Goal: Task Accomplishment & Management: Use online tool/utility

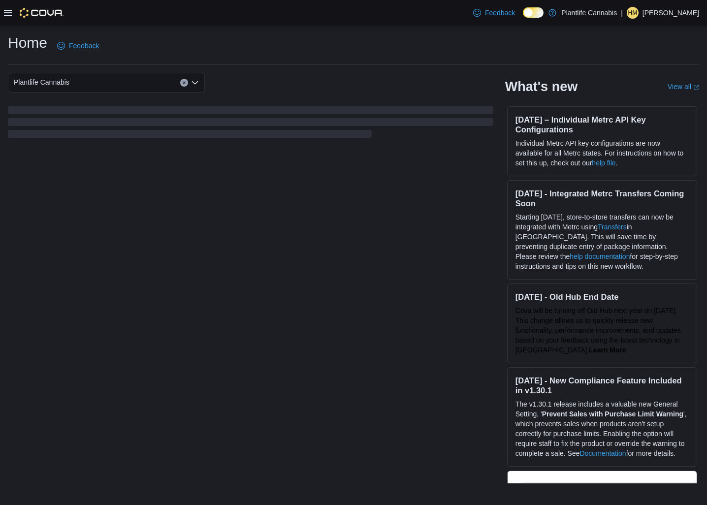
click at [12, 14] on div at bounding box center [34, 13] width 60 height 10
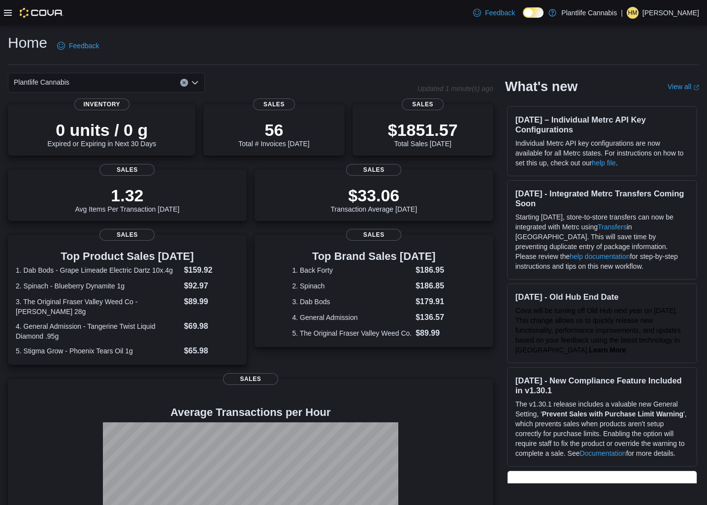
click at [12, 14] on div at bounding box center [34, 13] width 60 height 10
click at [9, 11] on icon at bounding box center [8, 13] width 8 height 8
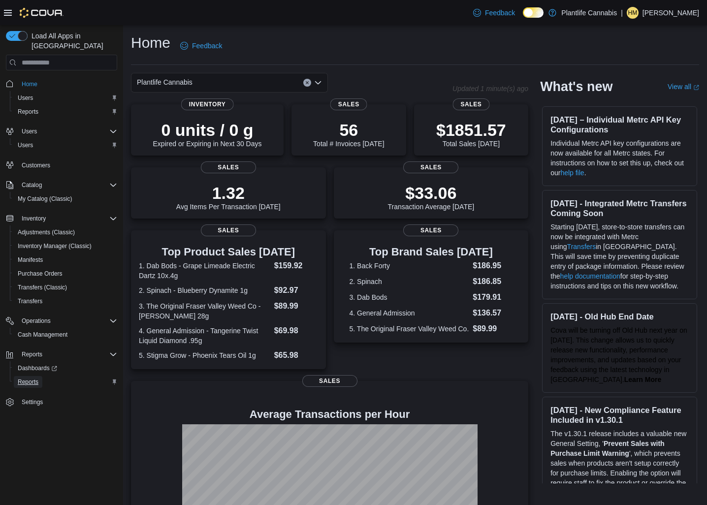
click at [37, 378] on span "Reports" at bounding box center [28, 382] width 21 height 8
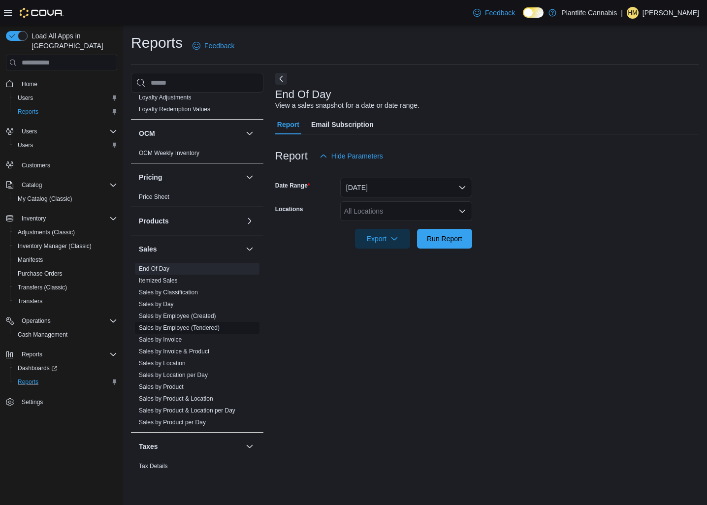
scroll to position [319, 0]
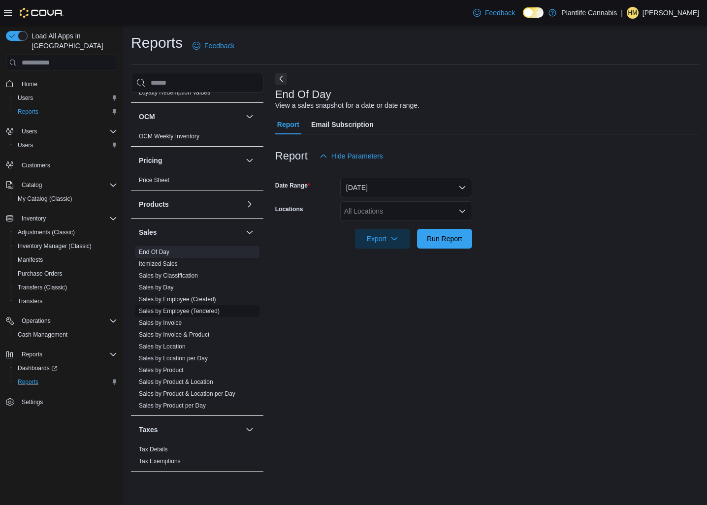
click at [203, 316] on span "Sales by Employee (Tendered)" at bounding box center [197, 311] width 125 height 12
click at [213, 311] on link "Sales by Employee (Tendered)" at bounding box center [179, 311] width 81 height 7
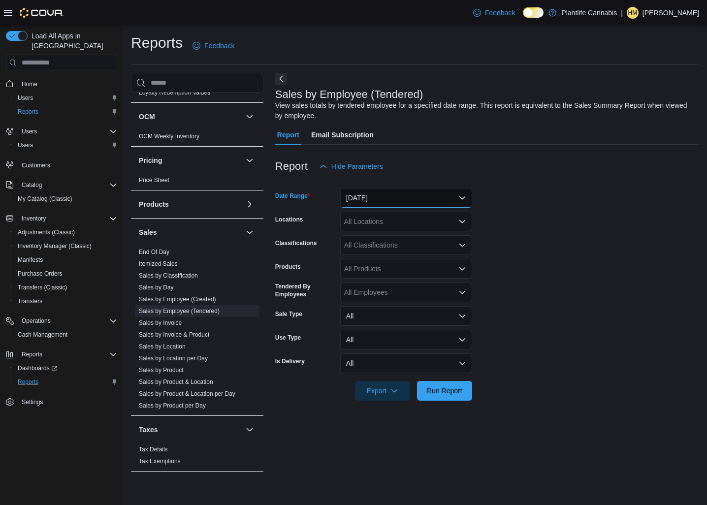
click at [397, 202] on button "Yesterday" at bounding box center [406, 198] width 132 height 20
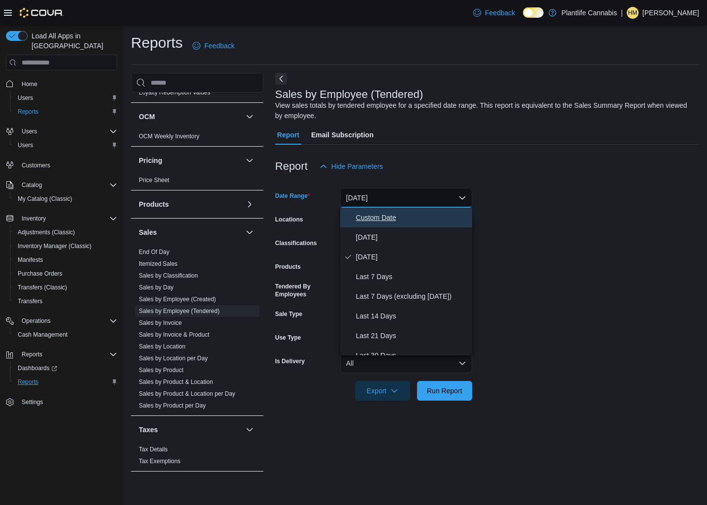
click at [381, 227] on button "Custom Date" at bounding box center [406, 218] width 132 height 20
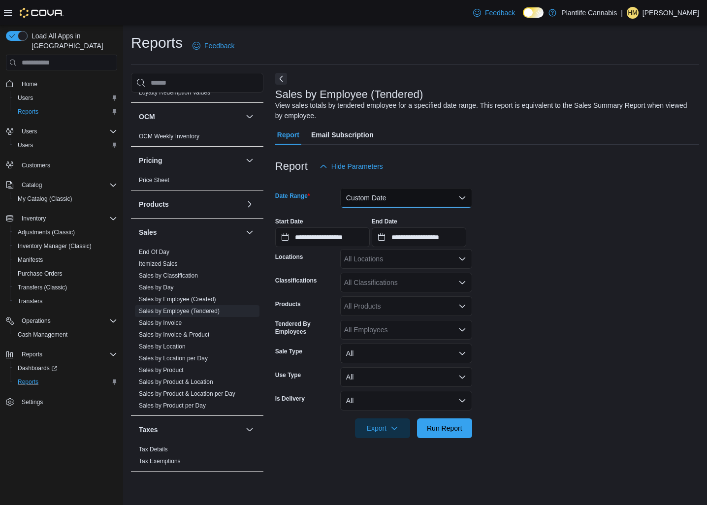
click at [393, 205] on button "Custom Date" at bounding box center [406, 198] width 132 height 20
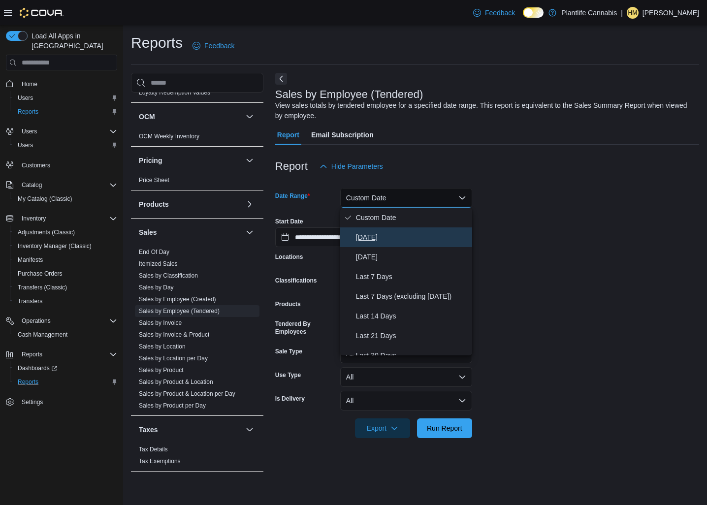
click at [375, 241] on span "[DATE]" at bounding box center [412, 237] width 112 height 12
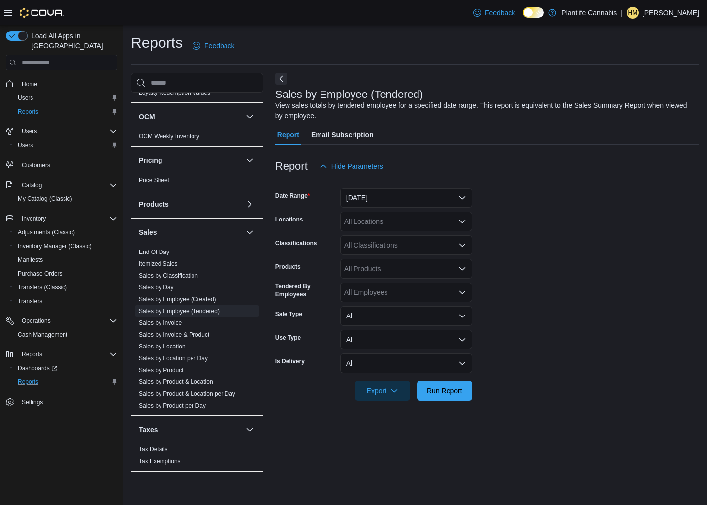
click at [374, 232] on form "Date Range Today Locations All Locations Classifications All Classifications Pr…" at bounding box center [487, 288] width 424 height 225
click at [380, 229] on div "All Locations" at bounding box center [406, 222] width 132 height 20
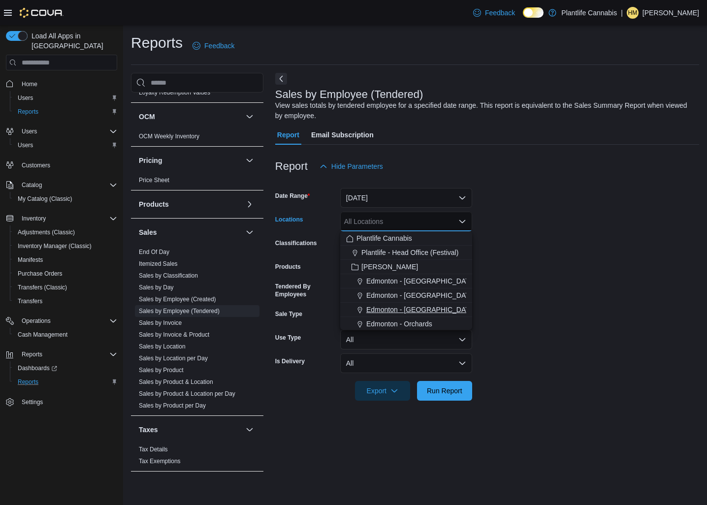
click at [403, 316] on button "Edmonton - [GEOGRAPHIC_DATA]" at bounding box center [406, 310] width 132 height 14
click at [429, 223] on span "Edmonton - [GEOGRAPHIC_DATA]" at bounding box center [391, 221] width 94 height 11
drag, startPoint x: 411, startPoint y: 311, endPoint x: 422, endPoint y: 250, distance: 62.4
click at [411, 311] on span "Edmonton - Orchards" at bounding box center [399, 310] width 66 height 10
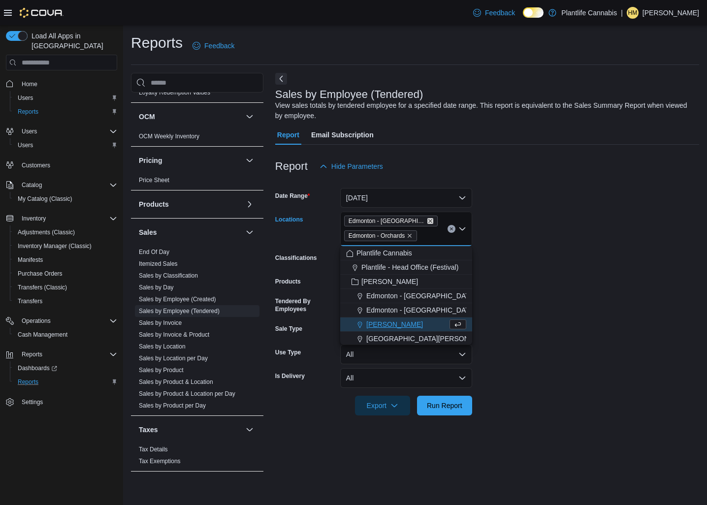
click at [428, 220] on icon "Remove Edmonton - Jagare Ridge from selection in this group" at bounding box center [430, 222] width 4 height 4
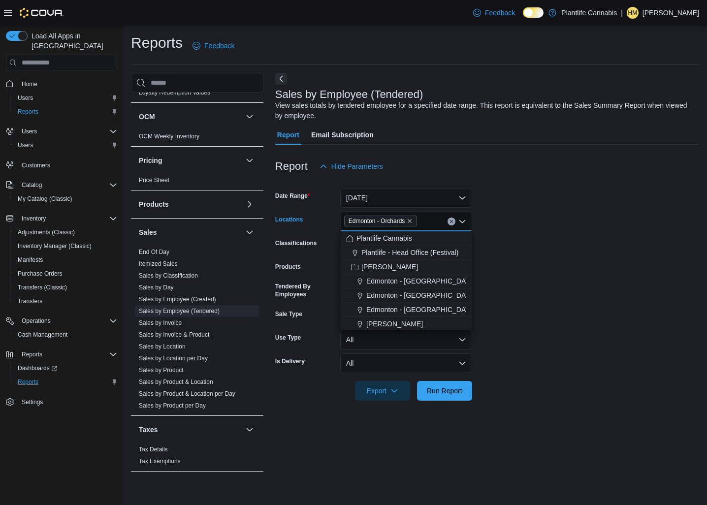
click at [463, 401] on div at bounding box center [487, 407] width 424 height 12
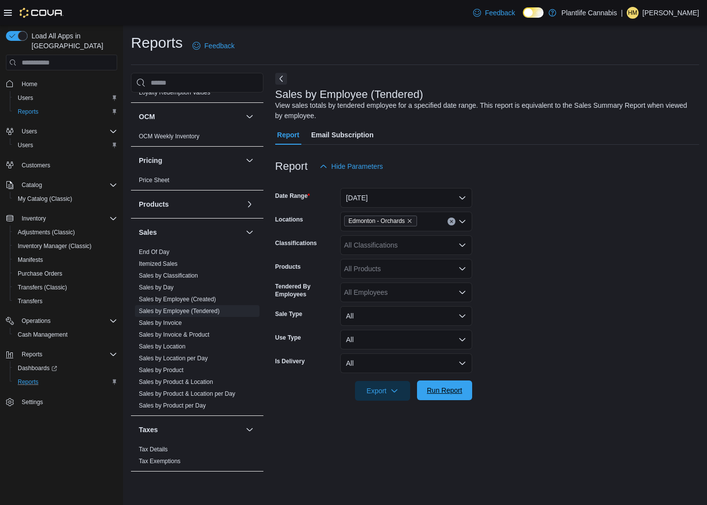
click at [464, 388] on span "Run Report" at bounding box center [444, 391] width 43 height 20
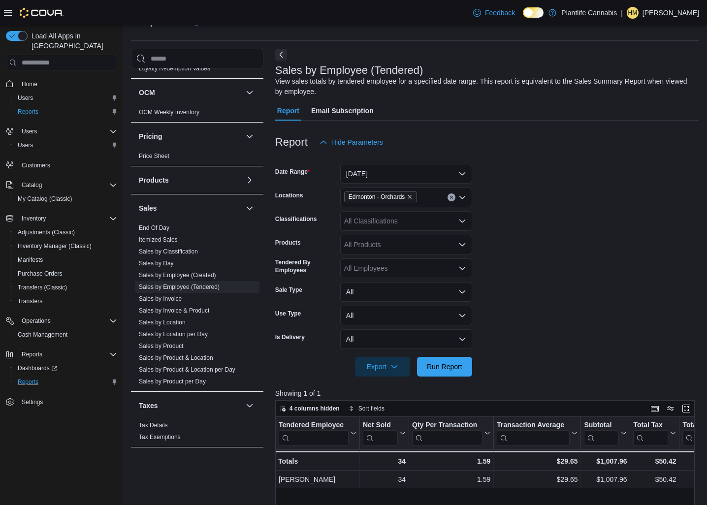
scroll to position [37, 0]
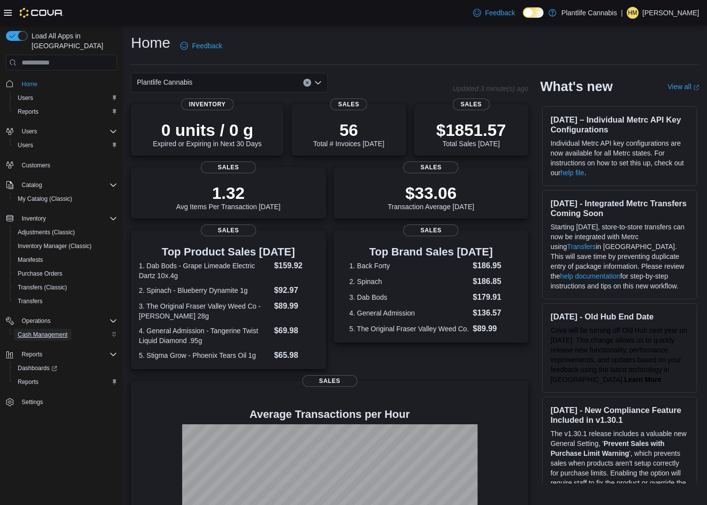
click at [33, 331] on span "Cash Management" at bounding box center [43, 335] width 50 height 8
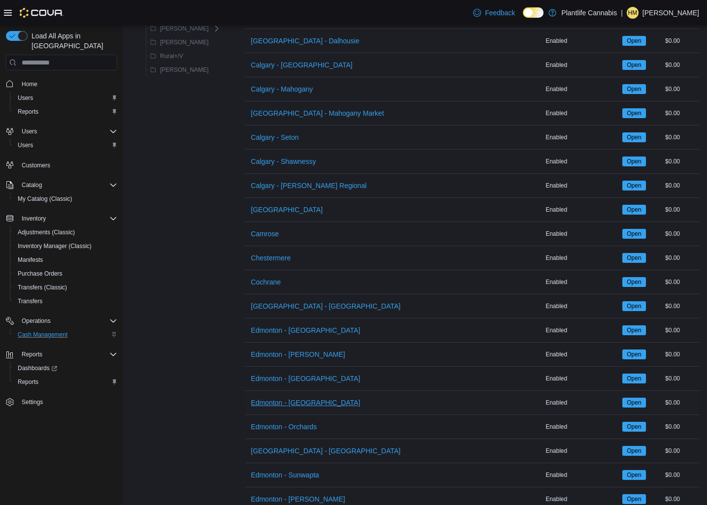
scroll to position [136, 0]
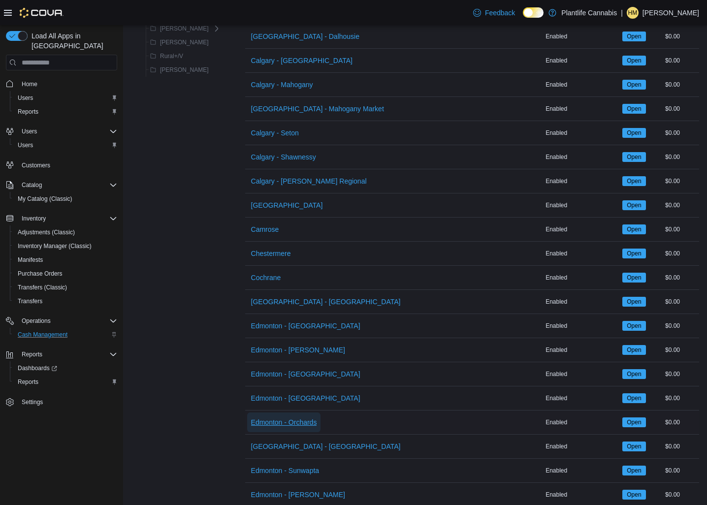
click at [287, 414] on span "Edmonton - Orchards" at bounding box center [284, 423] width 66 height 20
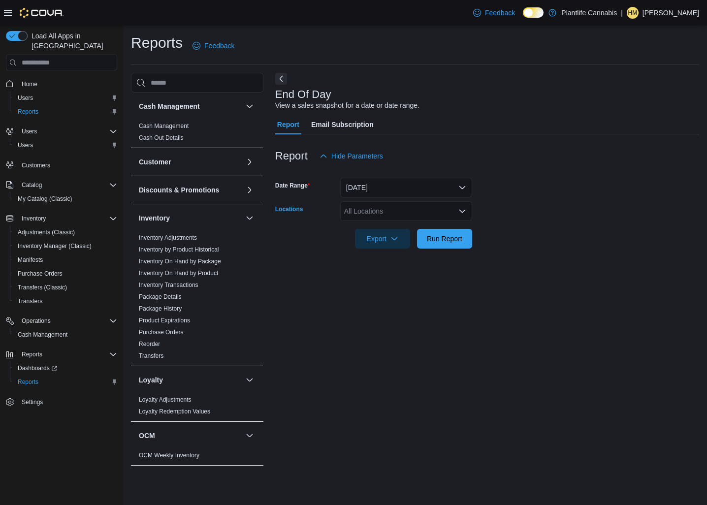
drag, startPoint x: 415, startPoint y: 214, endPoint x: 413, endPoint y: 220, distance: 5.8
click at [414, 215] on div "All Locations" at bounding box center [406, 211] width 132 height 20
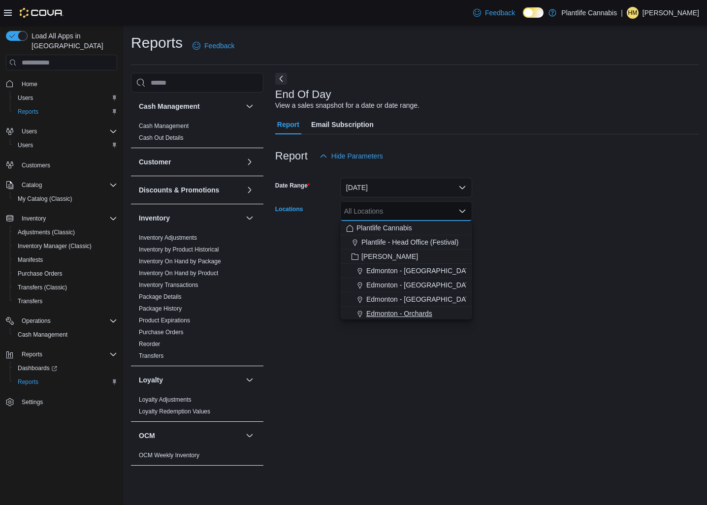
click at [422, 317] on span "Edmonton - Orchards" at bounding box center [399, 314] width 66 height 10
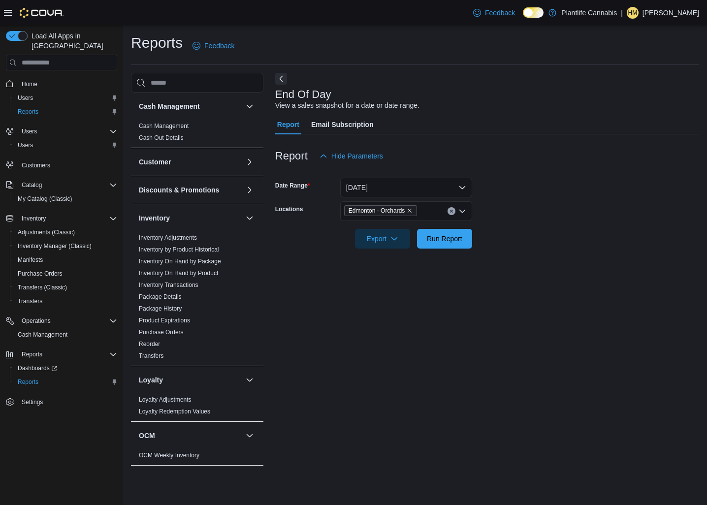
drag, startPoint x: 542, startPoint y: 294, endPoint x: 556, endPoint y: 122, distance: 173.0
click at [542, 294] on div "End Of Day View a sales snapshot for a date or date range. Report Email Subscri…" at bounding box center [487, 272] width 424 height 399
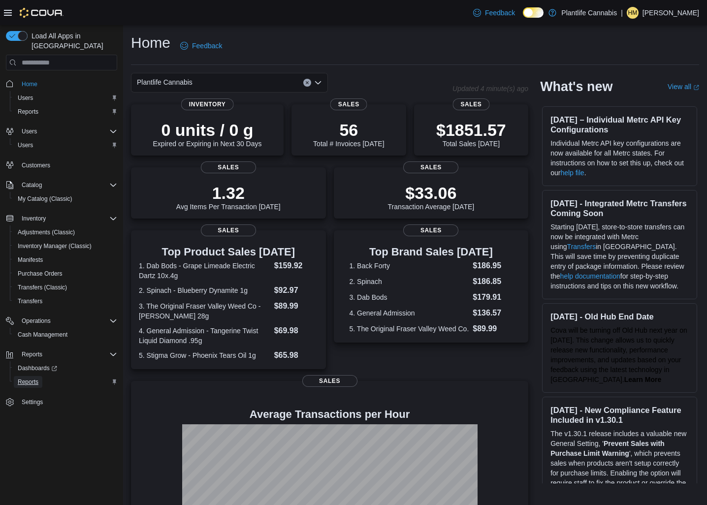
click at [34, 378] on span "Reports" at bounding box center [28, 382] width 21 height 8
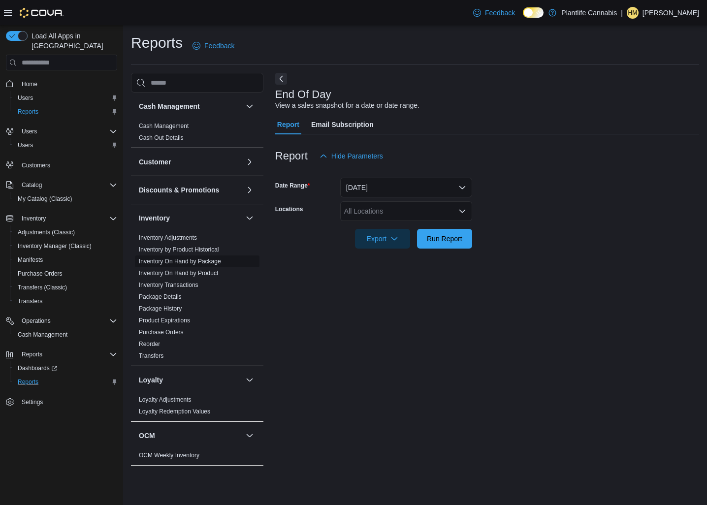
click at [176, 261] on link "Inventory On Hand by Package" at bounding box center [180, 261] width 82 height 7
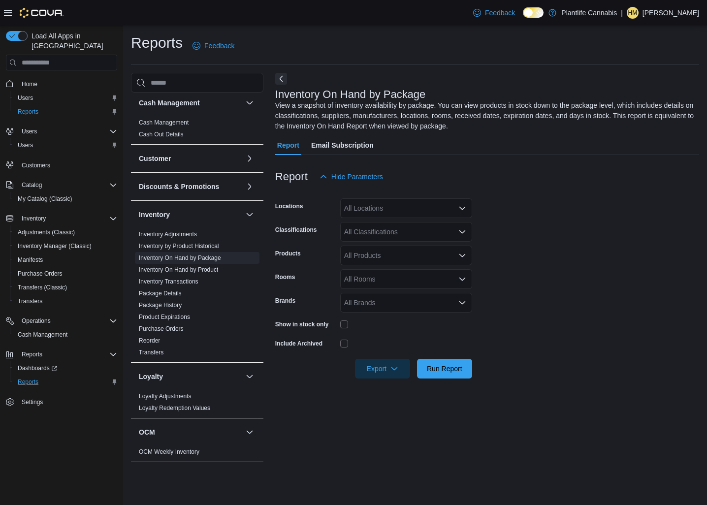
click at [427, 210] on div "All Locations" at bounding box center [406, 208] width 132 height 20
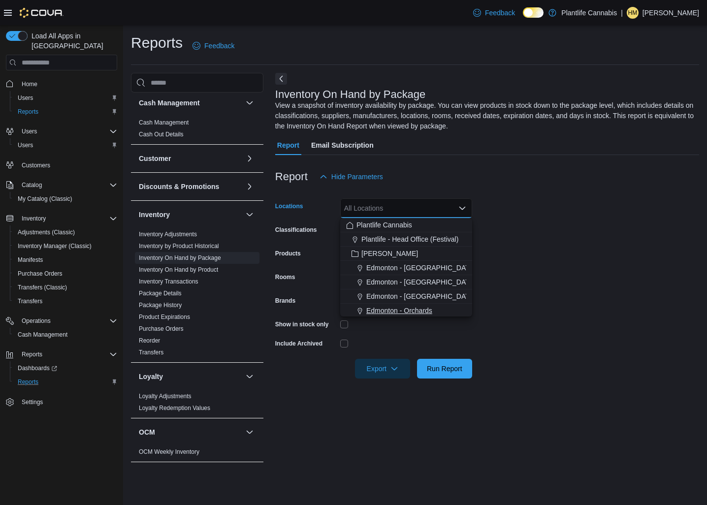
click at [416, 310] on span "Edmonton - Orchards" at bounding box center [399, 311] width 66 height 10
click at [501, 290] on form "Locations [GEOGRAPHIC_DATA] - [GEOGRAPHIC_DATA] Combo box. Selected. [GEOGRAPHI…" at bounding box center [487, 283] width 424 height 192
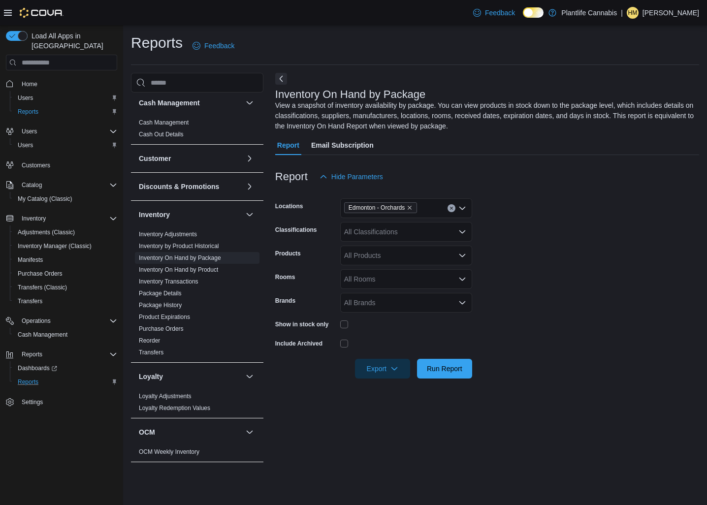
click at [402, 230] on div "All Classifications" at bounding box center [406, 232] width 132 height 20
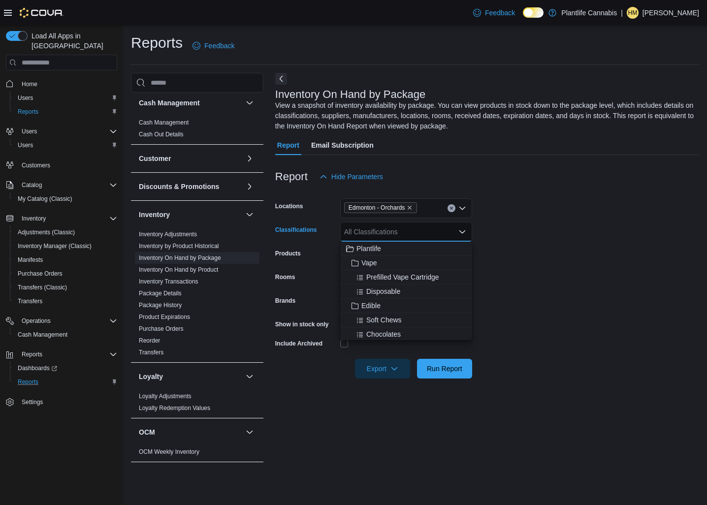
drag, startPoint x: 495, startPoint y: 279, endPoint x: 431, endPoint y: 268, distance: 64.9
click at [495, 279] on form "Locations [GEOGRAPHIC_DATA] - Orchards Classifications All Classifications Comb…" at bounding box center [487, 283] width 424 height 192
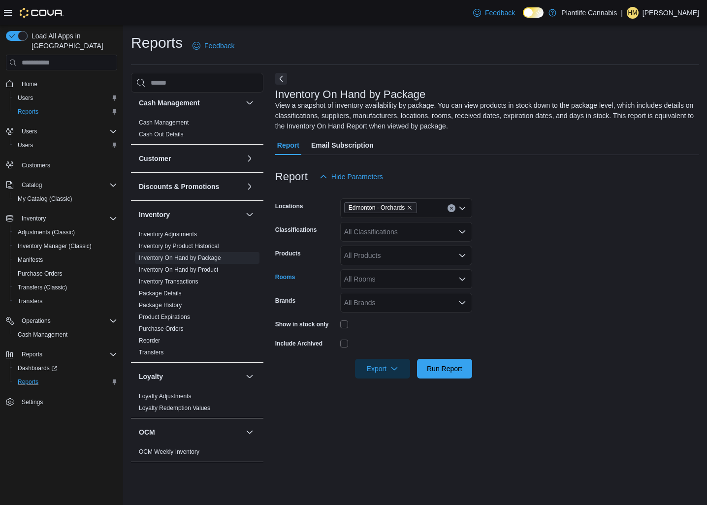
click at [397, 281] on div "All Rooms" at bounding box center [406, 279] width 132 height 20
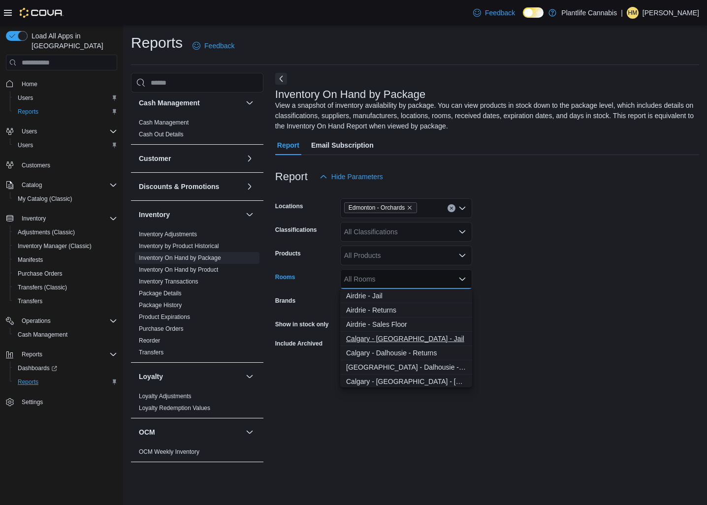
scroll to position [20, 0]
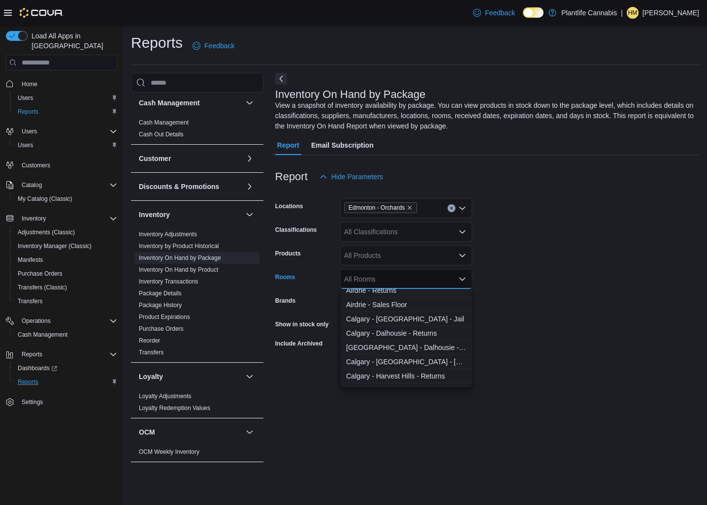
drag, startPoint x: 529, startPoint y: 316, endPoint x: 476, endPoint y: 275, distance: 67.0
click at [509, 299] on form "Locations [GEOGRAPHIC_DATA] - Orchards Classifications All Classifications Prod…" at bounding box center [487, 283] width 424 height 192
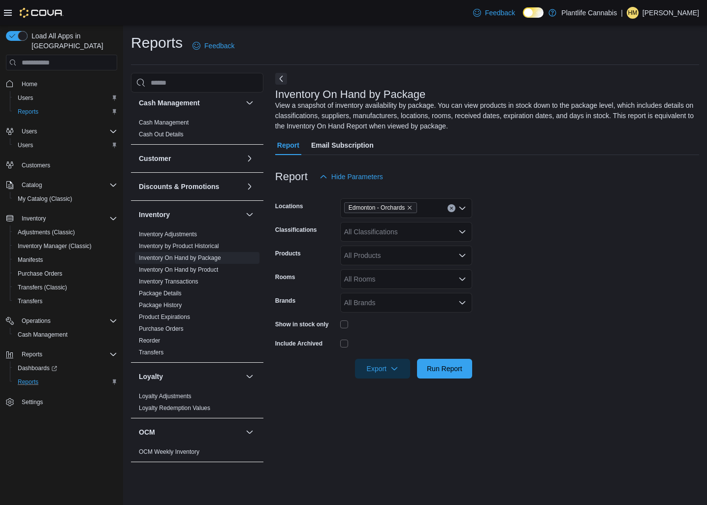
click at [412, 250] on div "All Products" at bounding box center [406, 256] width 132 height 20
drag, startPoint x: 486, startPoint y: 291, endPoint x: 424, endPoint y: 284, distance: 62.5
click at [484, 291] on form "Locations [GEOGRAPHIC_DATA] - Orchards Classifications All Classifications Prod…" at bounding box center [487, 283] width 424 height 192
click at [378, 301] on div "All Brands" at bounding box center [406, 303] width 132 height 20
click at [385, 282] on div "All Rooms" at bounding box center [406, 279] width 132 height 20
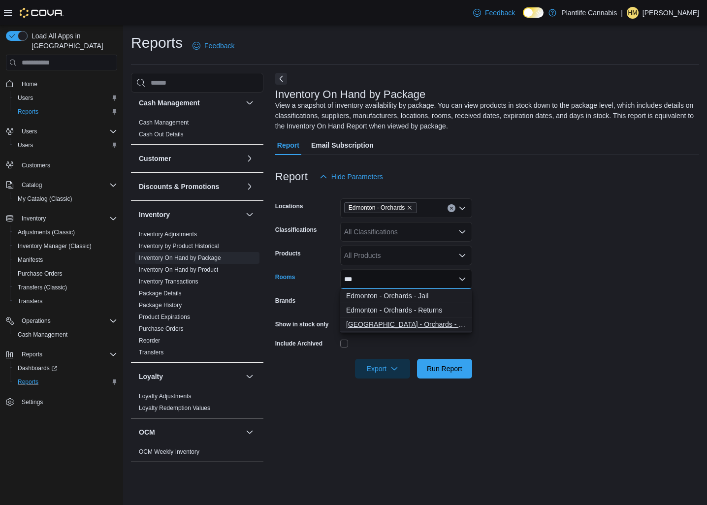
type input "***"
click at [413, 321] on span "[GEOGRAPHIC_DATA] - Orchards - Sales Floor" at bounding box center [406, 325] width 120 height 10
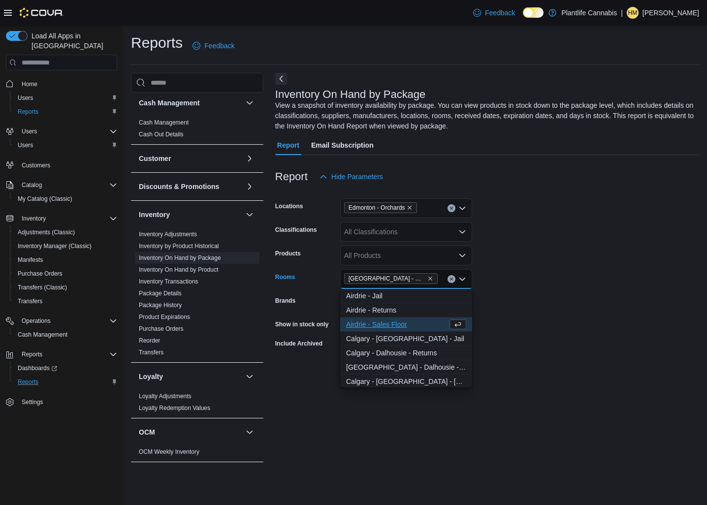
click at [510, 315] on form "Locations [GEOGRAPHIC_DATA] - Orchards Classifications All Classifications Prod…" at bounding box center [487, 283] width 424 height 192
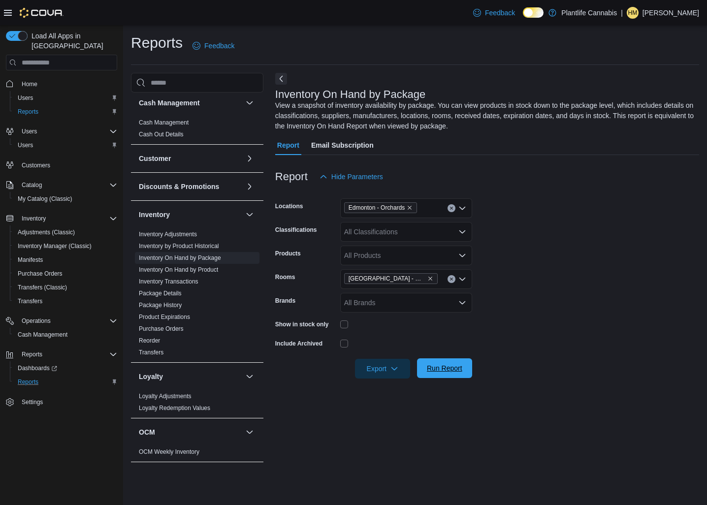
click at [452, 369] on span "Run Report" at bounding box center [444, 368] width 35 height 10
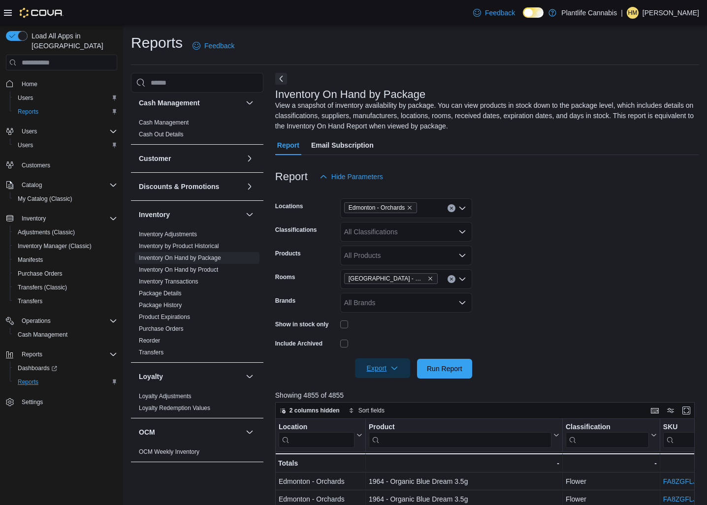
click at [379, 367] on span "Export" at bounding box center [382, 369] width 43 height 20
click at [388, 393] on button "Export to Excel" at bounding box center [383, 389] width 56 height 20
